Goal: Transaction & Acquisition: Purchase product/service

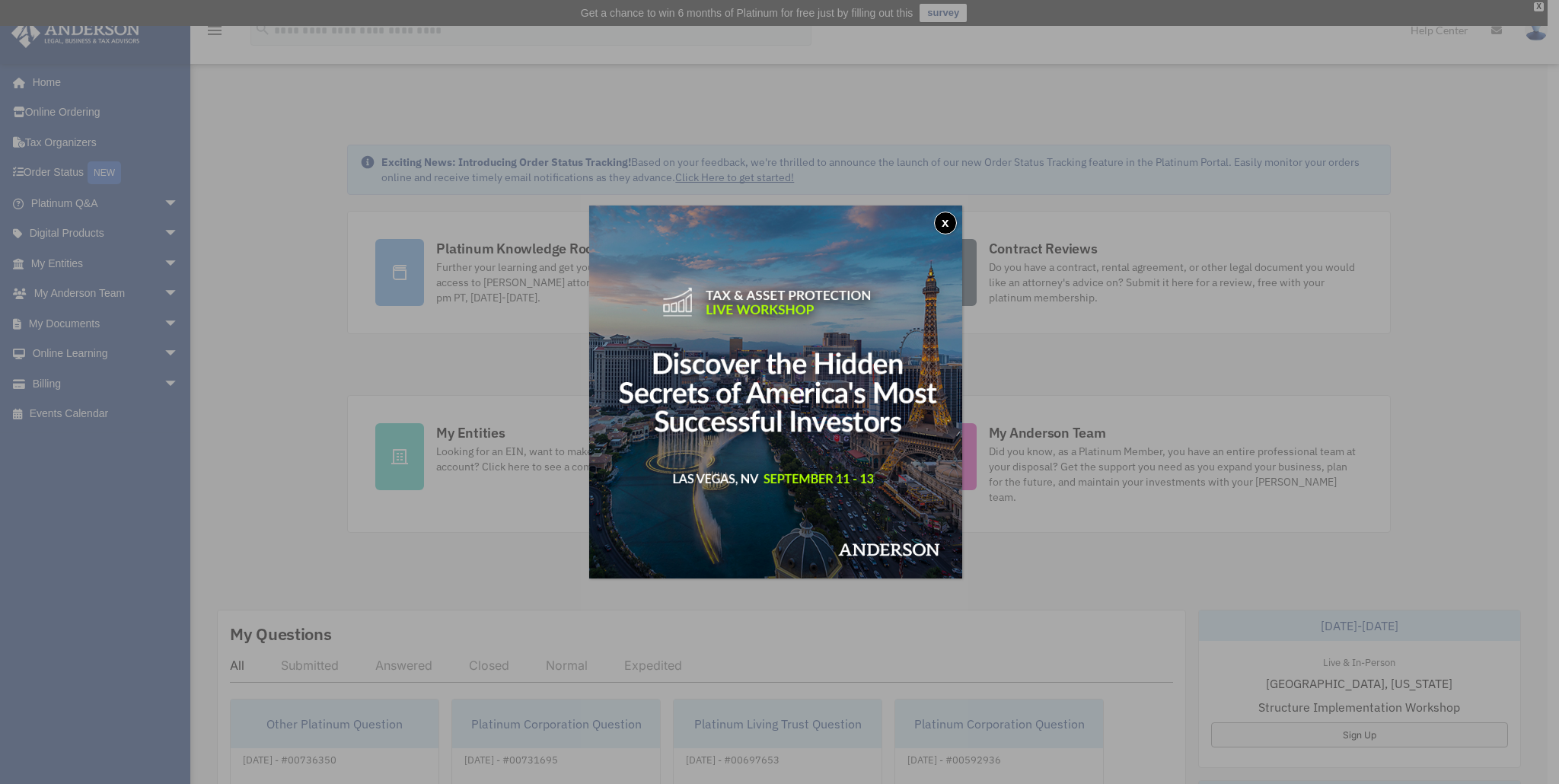
click at [944, 220] on button "x" at bounding box center [945, 223] width 23 height 23
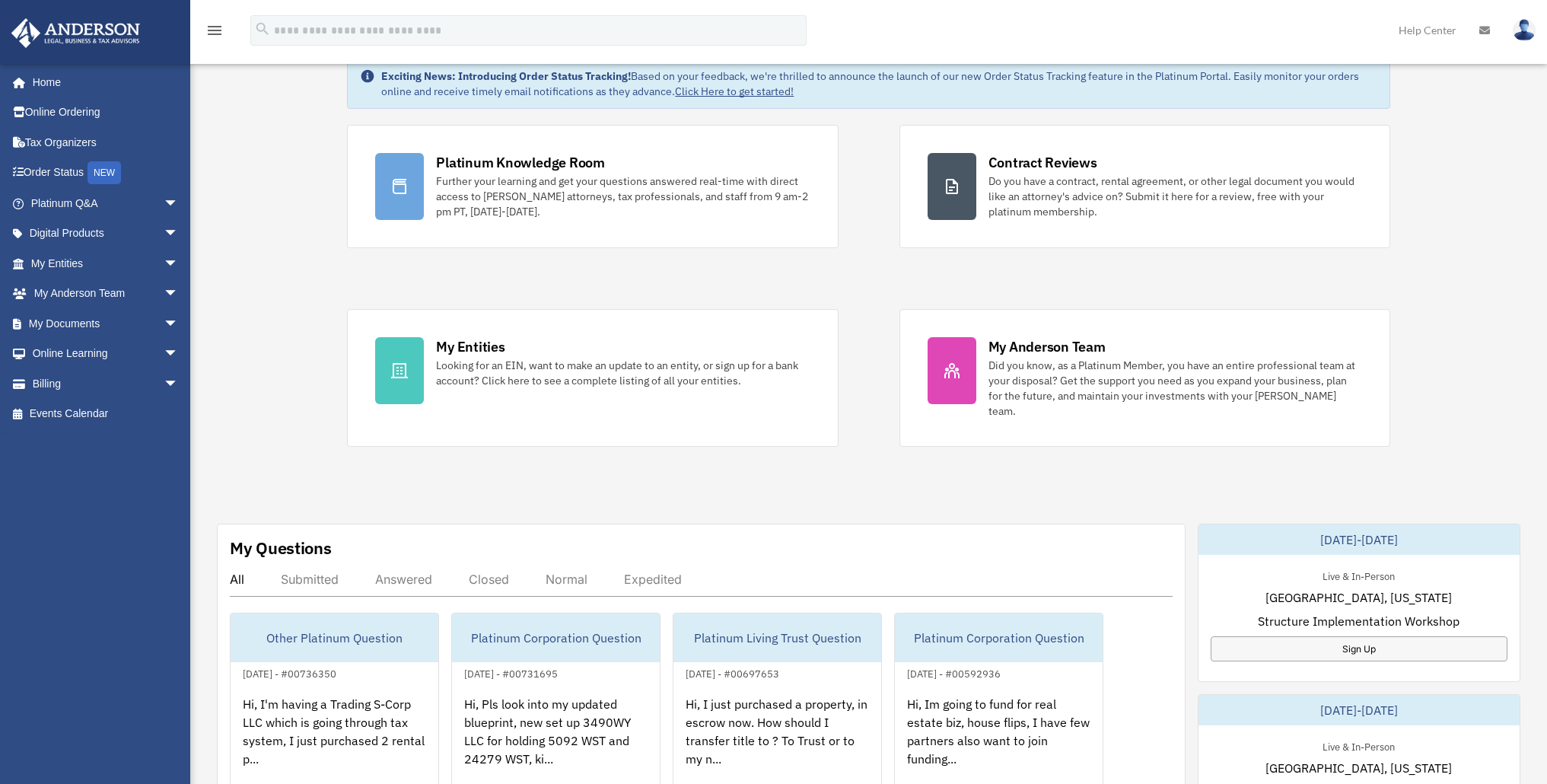
scroll to position [91, 0]
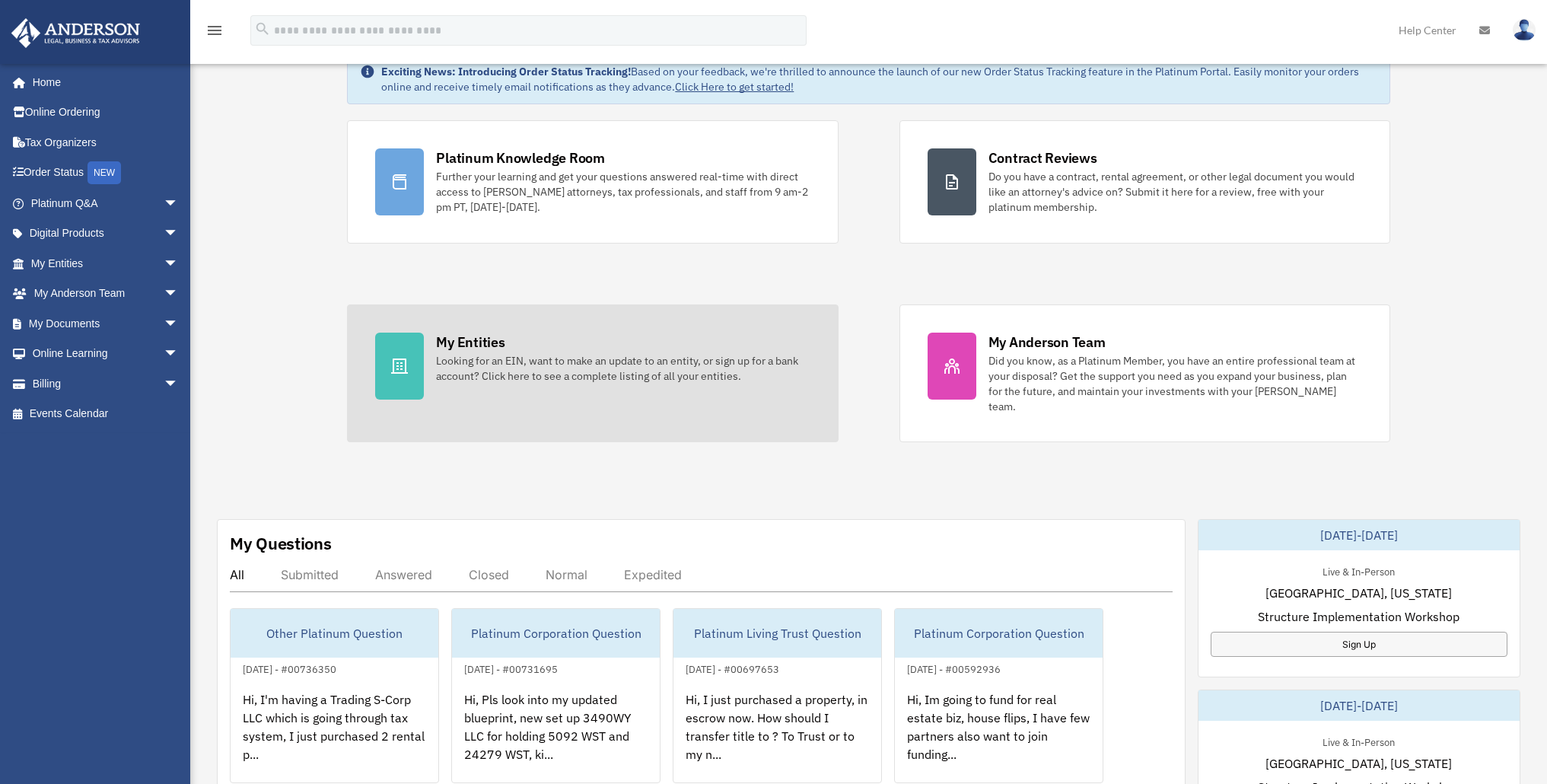
click at [509, 363] on div "Looking for an EIN, want to make an update to an entity, or sign up for a bank …" at bounding box center [623, 368] width 374 height 31
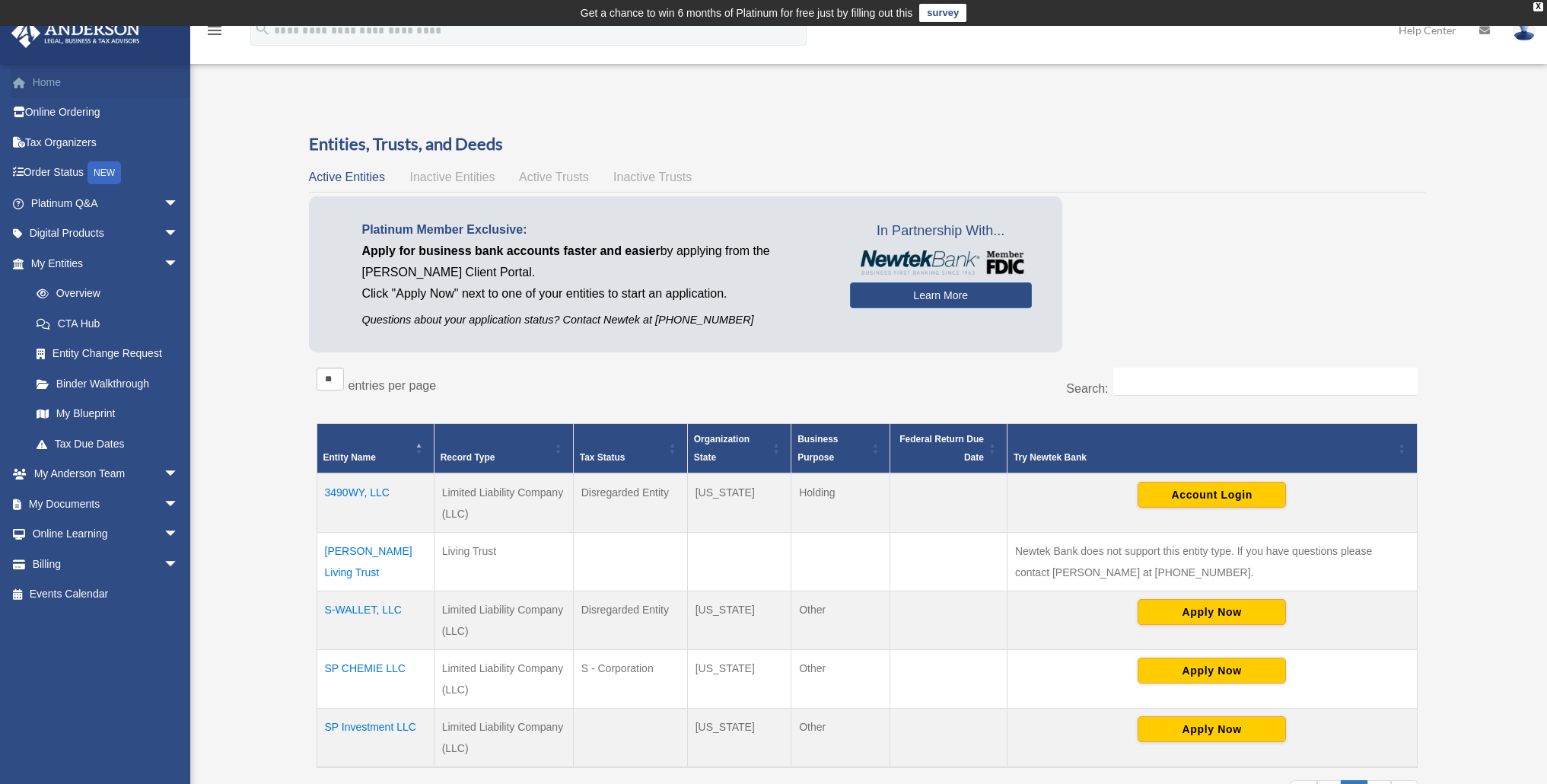
click at [46, 79] on link "Home" at bounding box center [105, 82] width 191 height 31
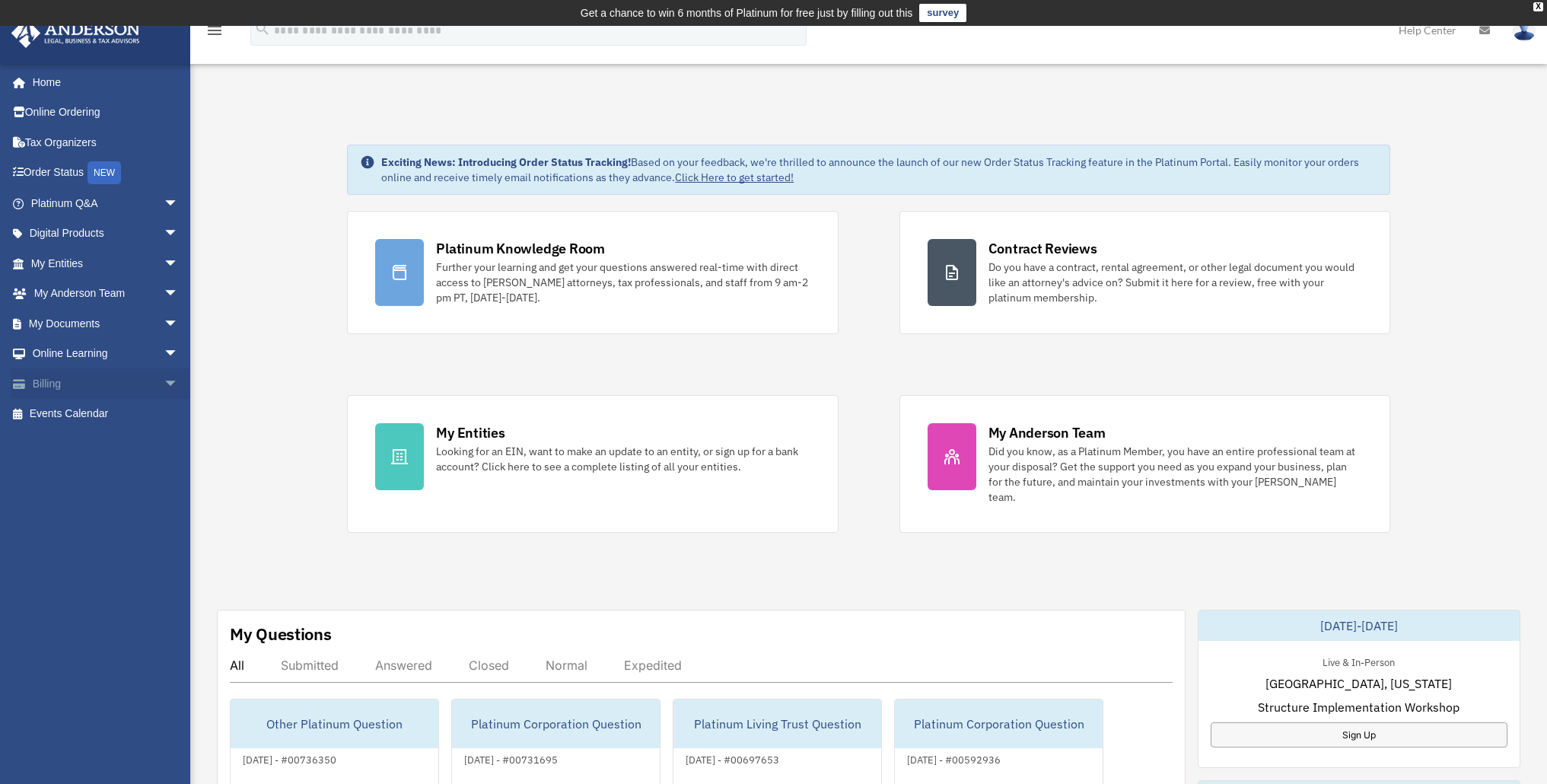
click at [42, 380] on link "Billing arrow_drop_down" at bounding box center [105, 384] width 191 height 31
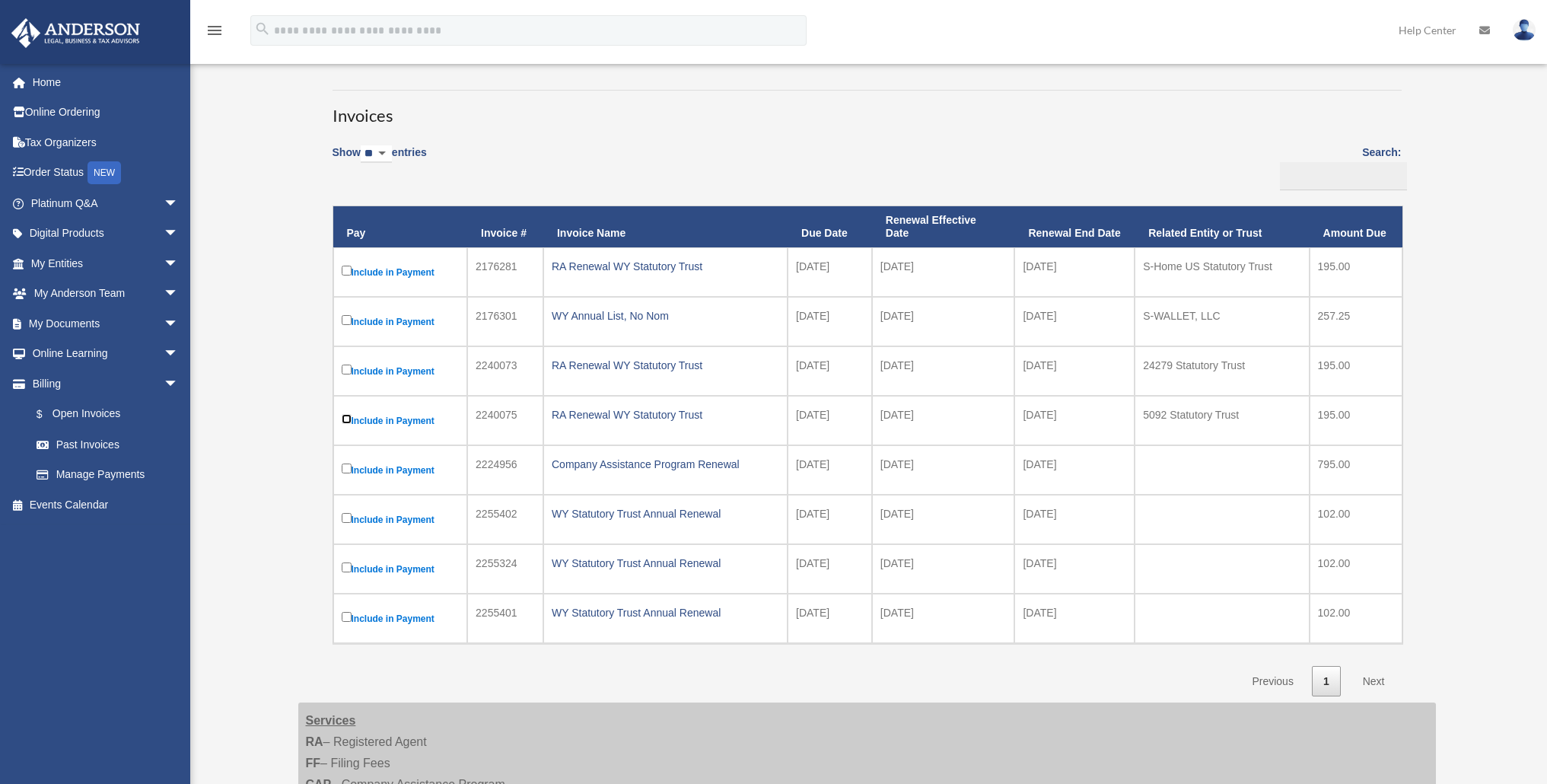
scroll to position [34, 0]
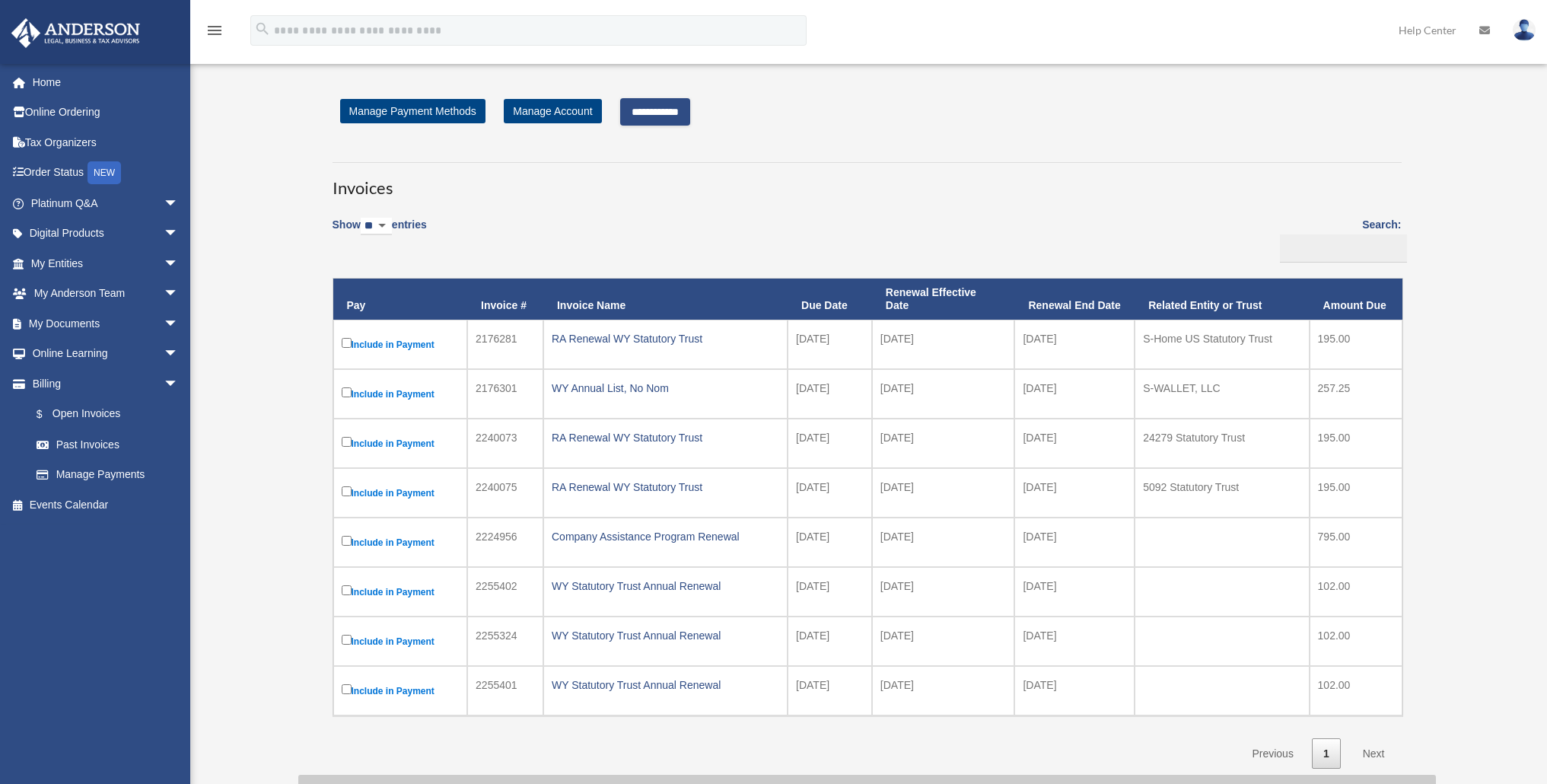
click at [676, 110] on input "**********" at bounding box center [656, 112] width 70 height 27
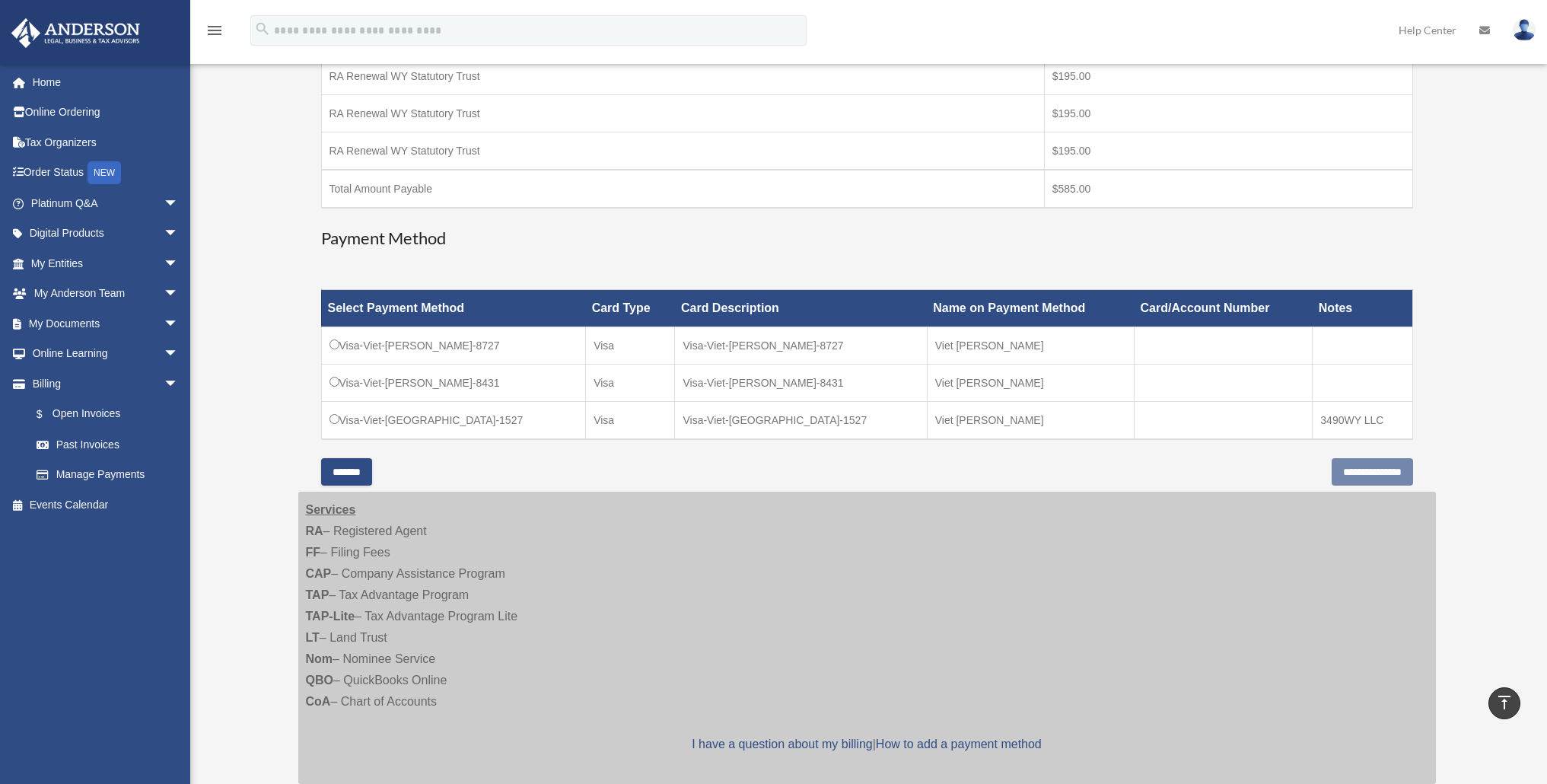
scroll to position [337, 0]
click at [1350, 472] on input "**********" at bounding box center [1372, 471] width 81 height 27
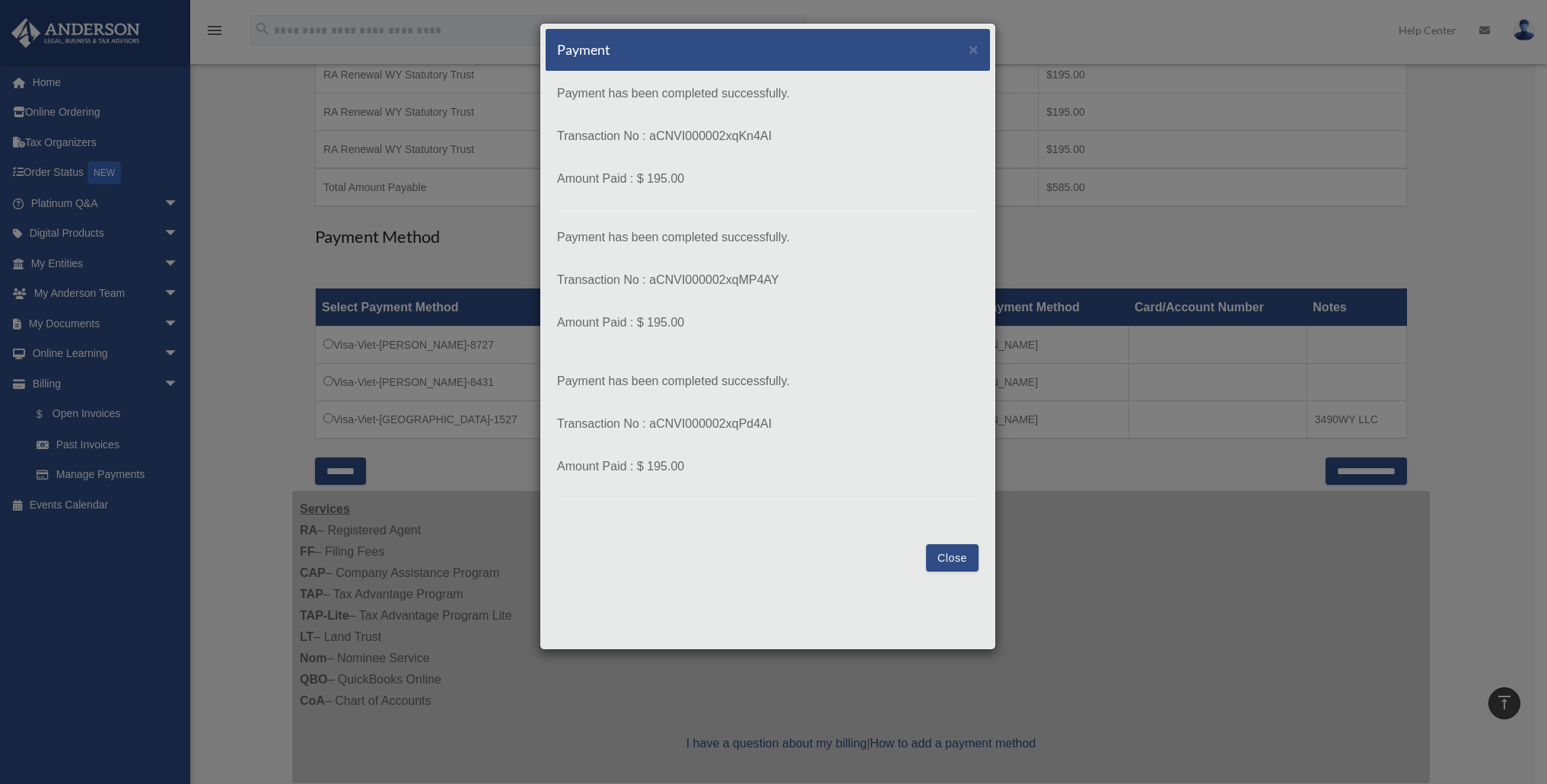
click at [955, 561] on button "Close" at bounding box center [952, 558] width 52 height 27
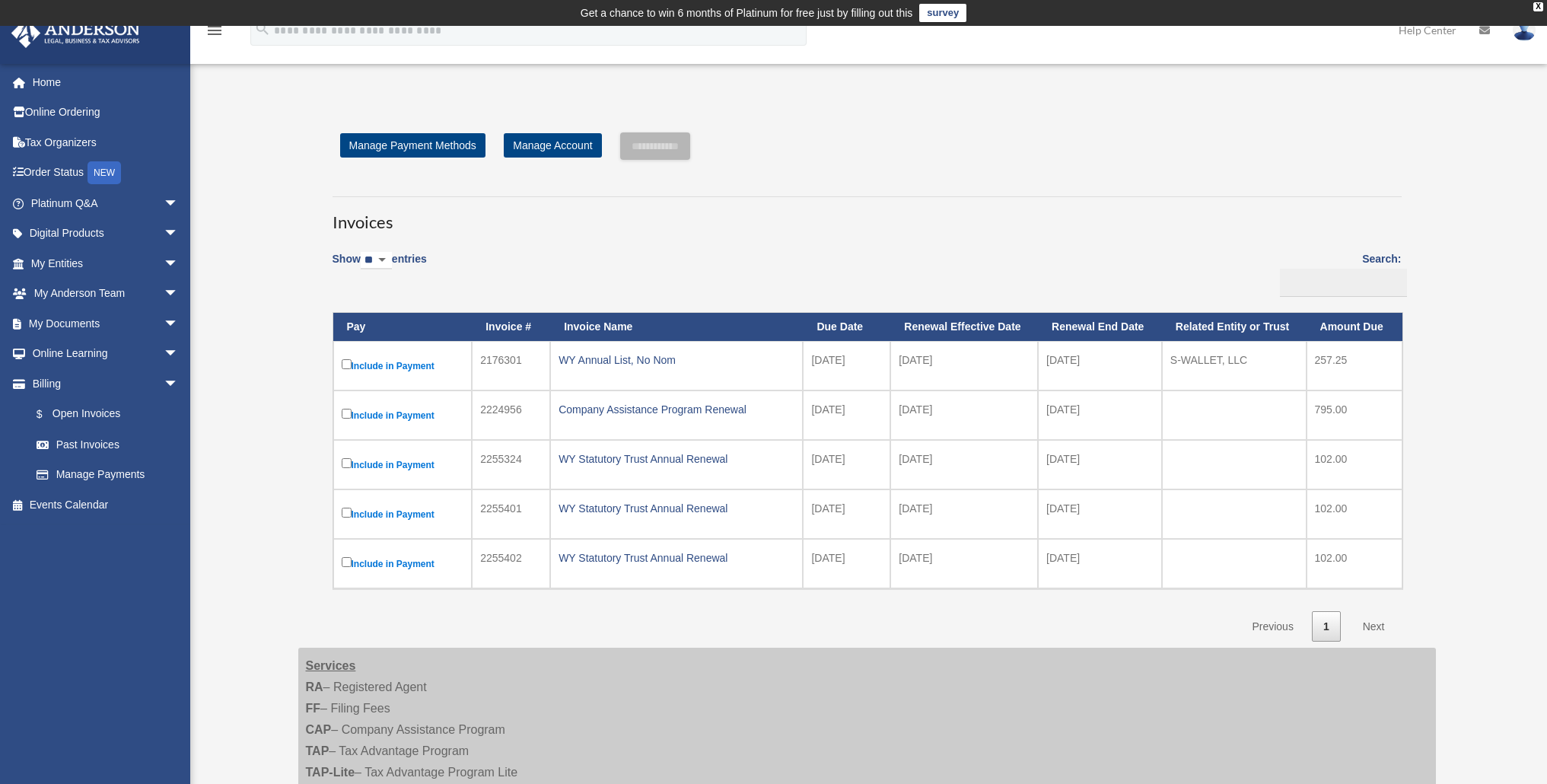
click at [1523, 33] on img at bounding box center [1524, 30] width 23 height 22
click at [1256, 90] on div "Open Invoices [EMAIL_ADDRESS][DOMAIN_NAME] Sign Out [EMAIL_ADDRESS][DOMAIN_NAME…" at bounding box center [773, 533] width 1547 height 892
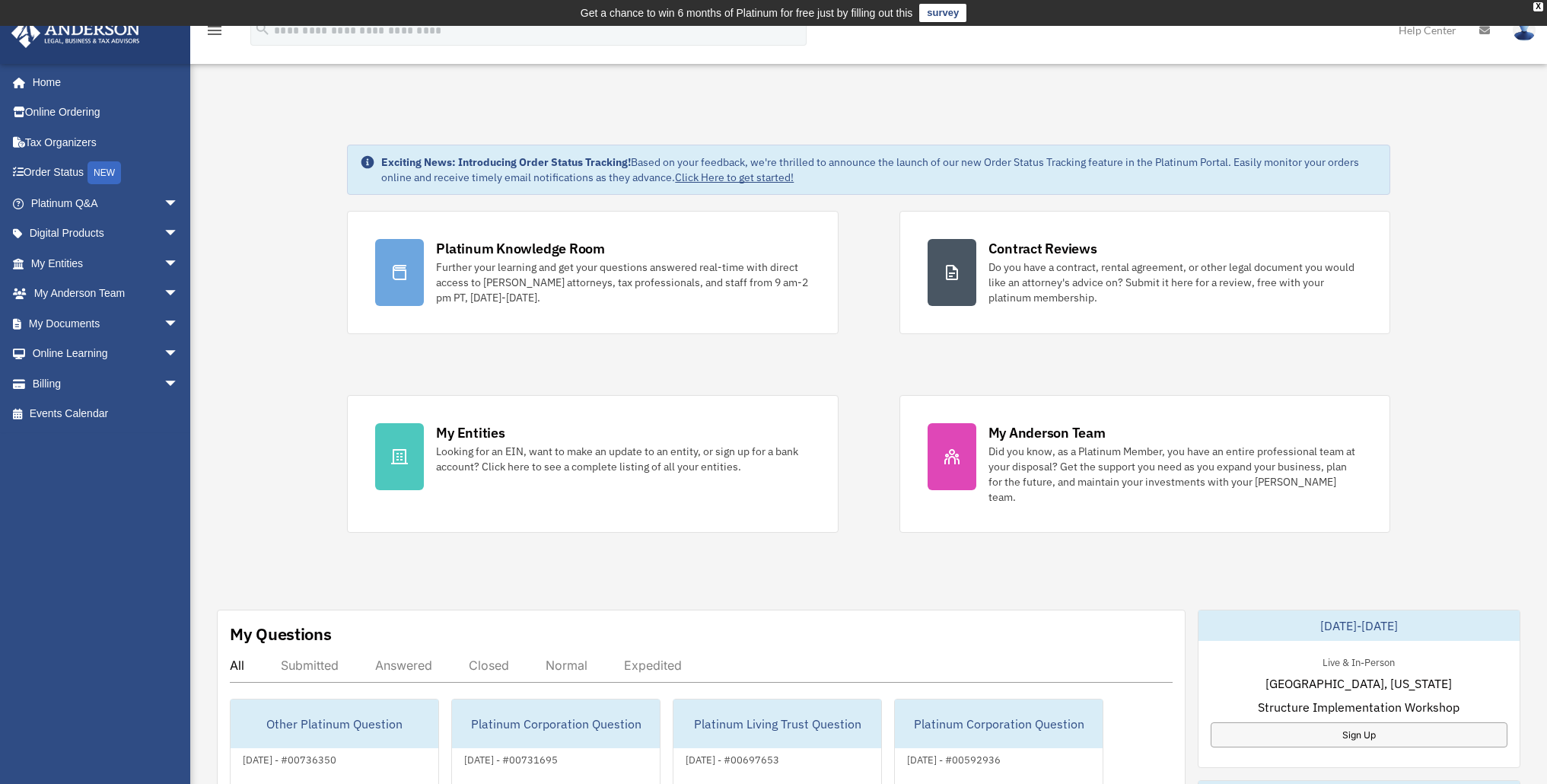
click at [1419, 30] on link "Help Center" at bounding box center [1428, 30] width 81 height 60
click at [31, 81] on span at bounding box center [27, 83] width 11 height 10
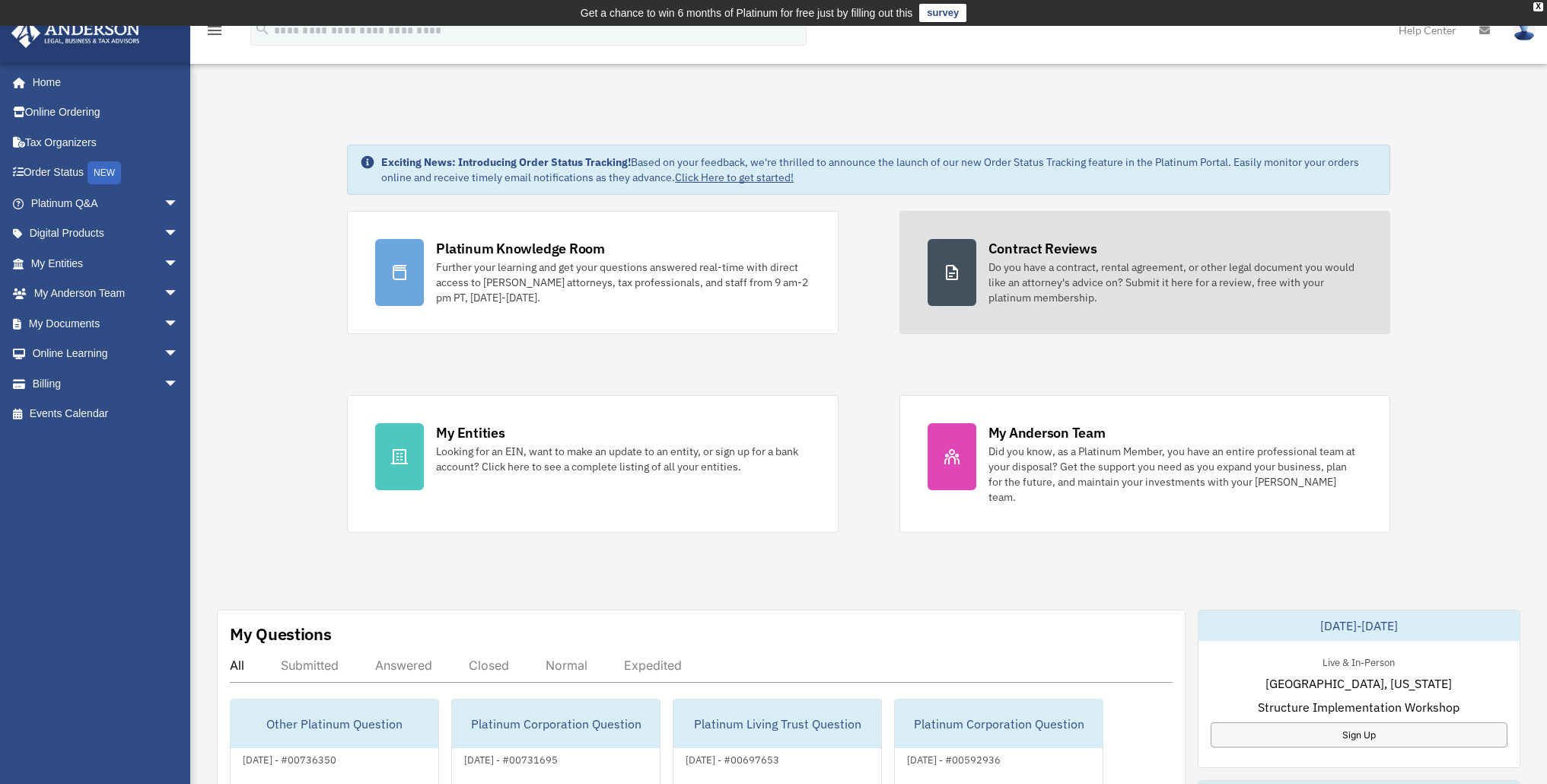
click at [1150, 272] on div "Do you have a contract, rental agreement, or other legal document you would lik…" at bounding box center [1176, 282] width 374 height 45
